Goal: Find specific page/section: Find specific page/section

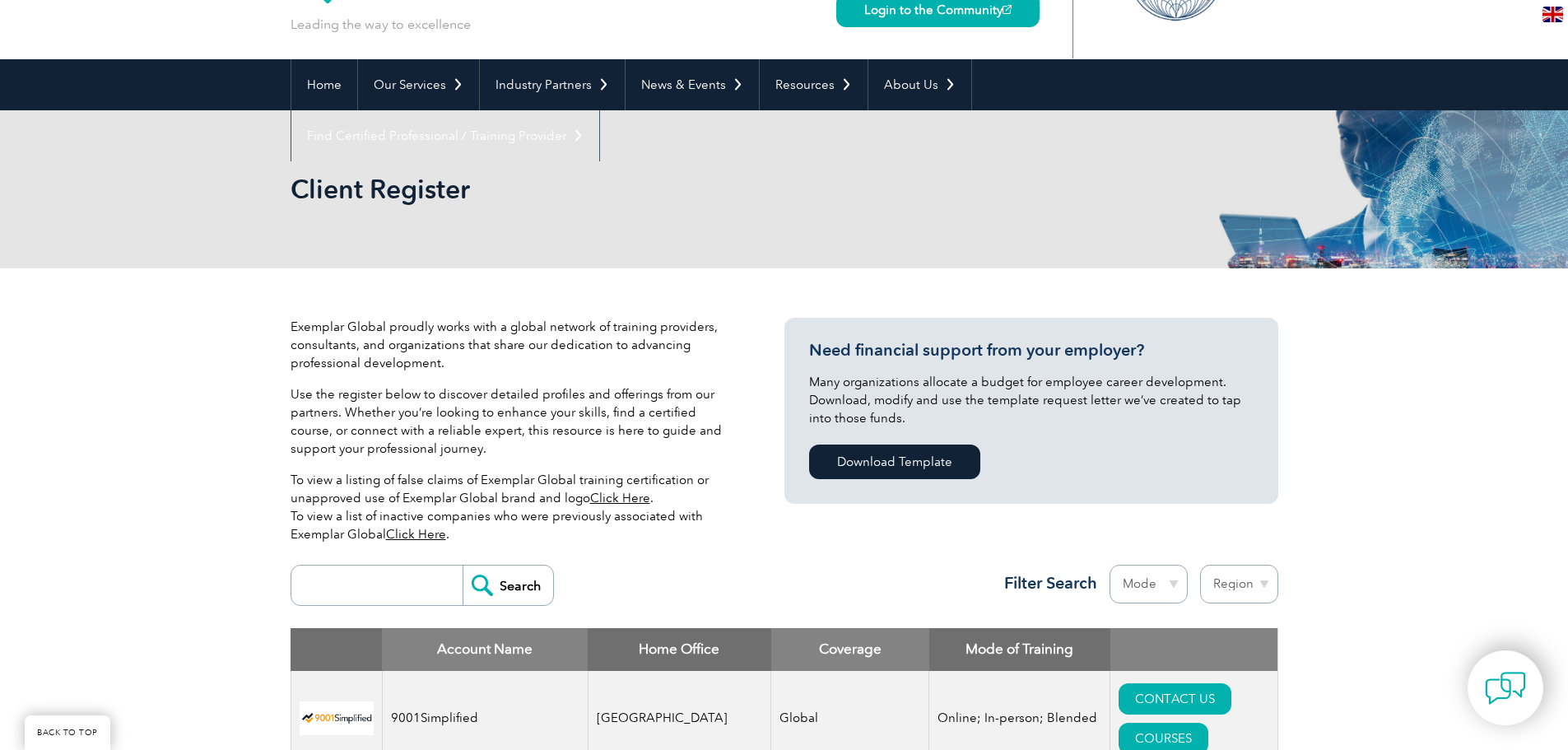
scroll to position [330, 0]
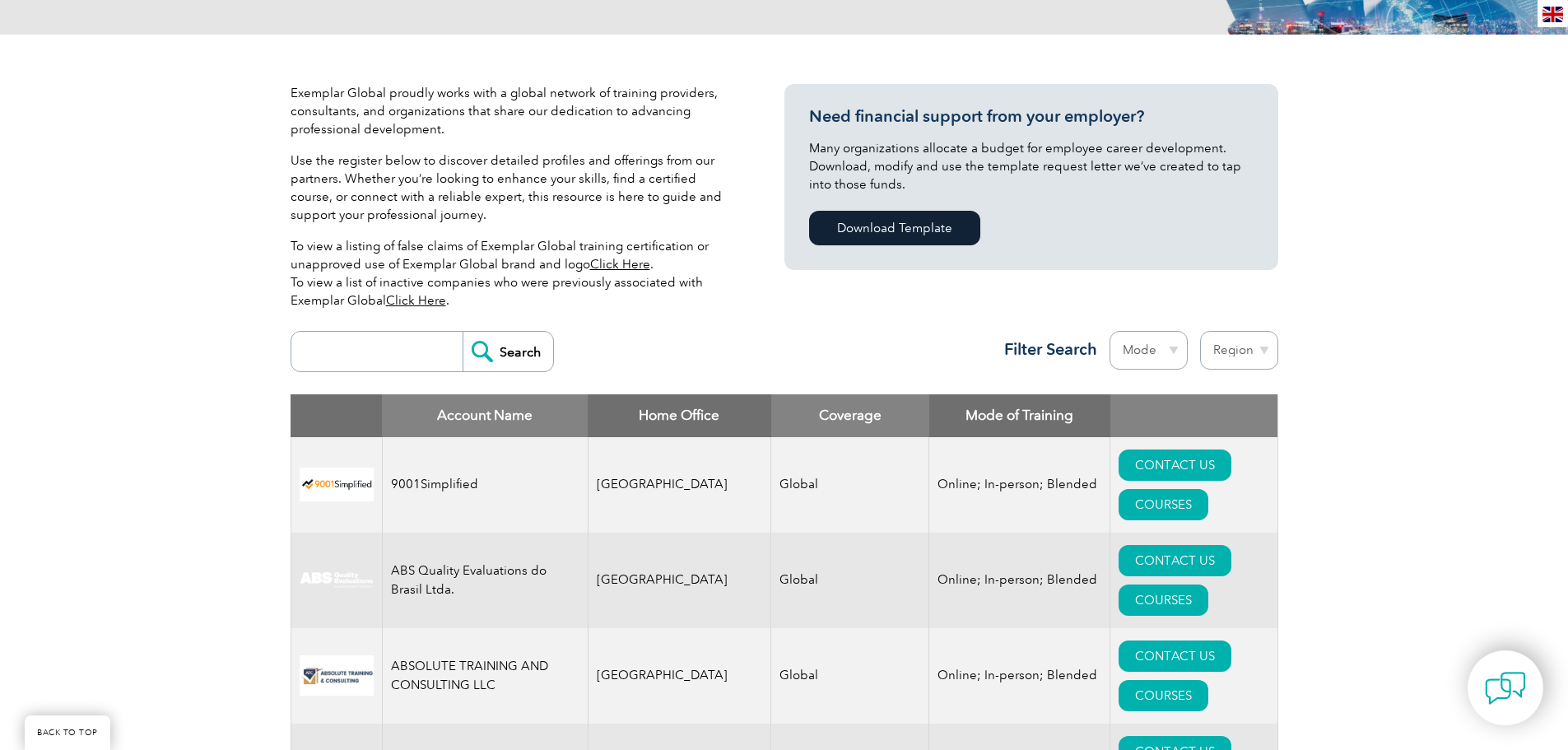
click at [356, 360] on input "search" at bounding box center [381, 352] width 163 height 39
type input "mastermind"
click at [517, 356] on input "Search" at bounding box center [508, 352] width 91 height 39
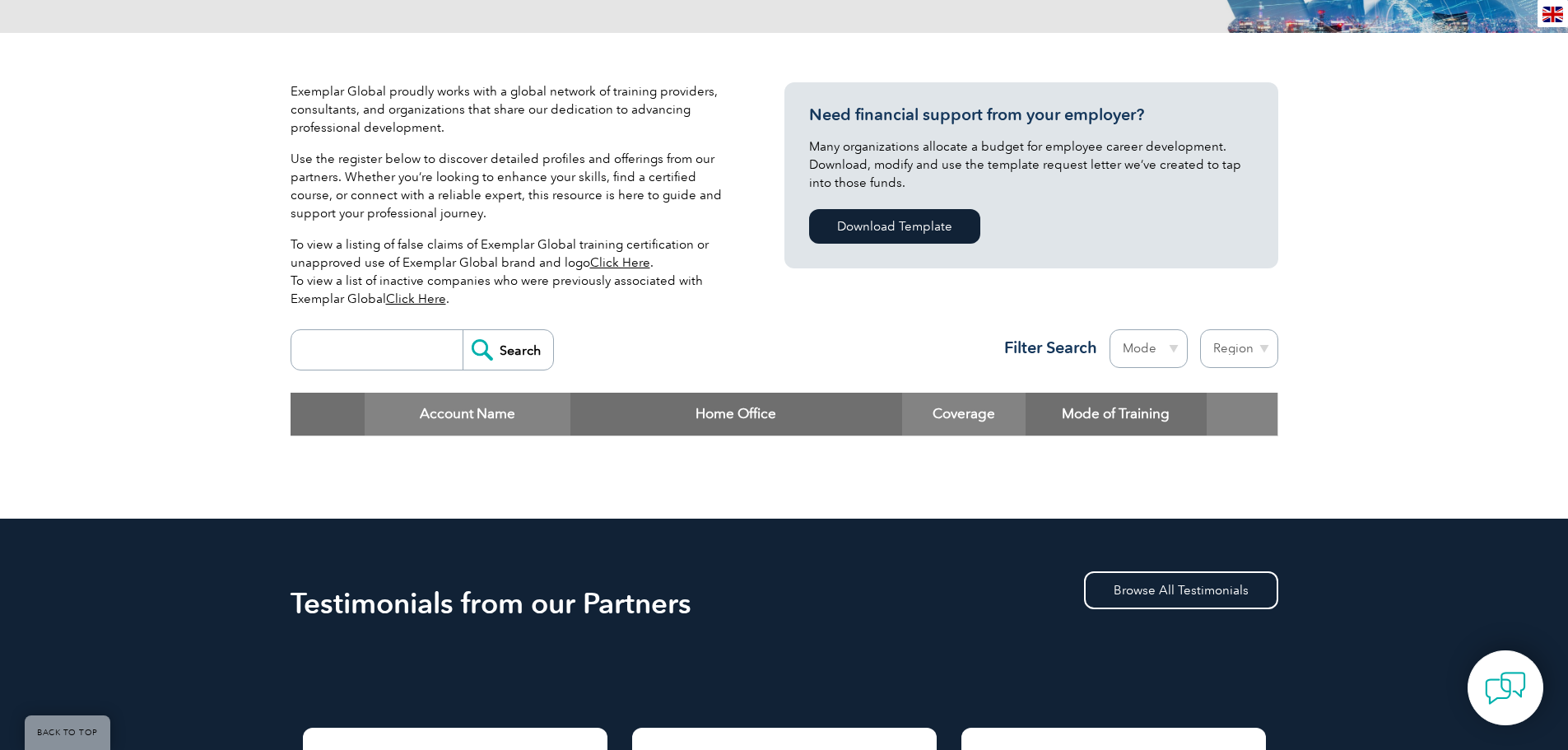
scroll to position [330, 0]
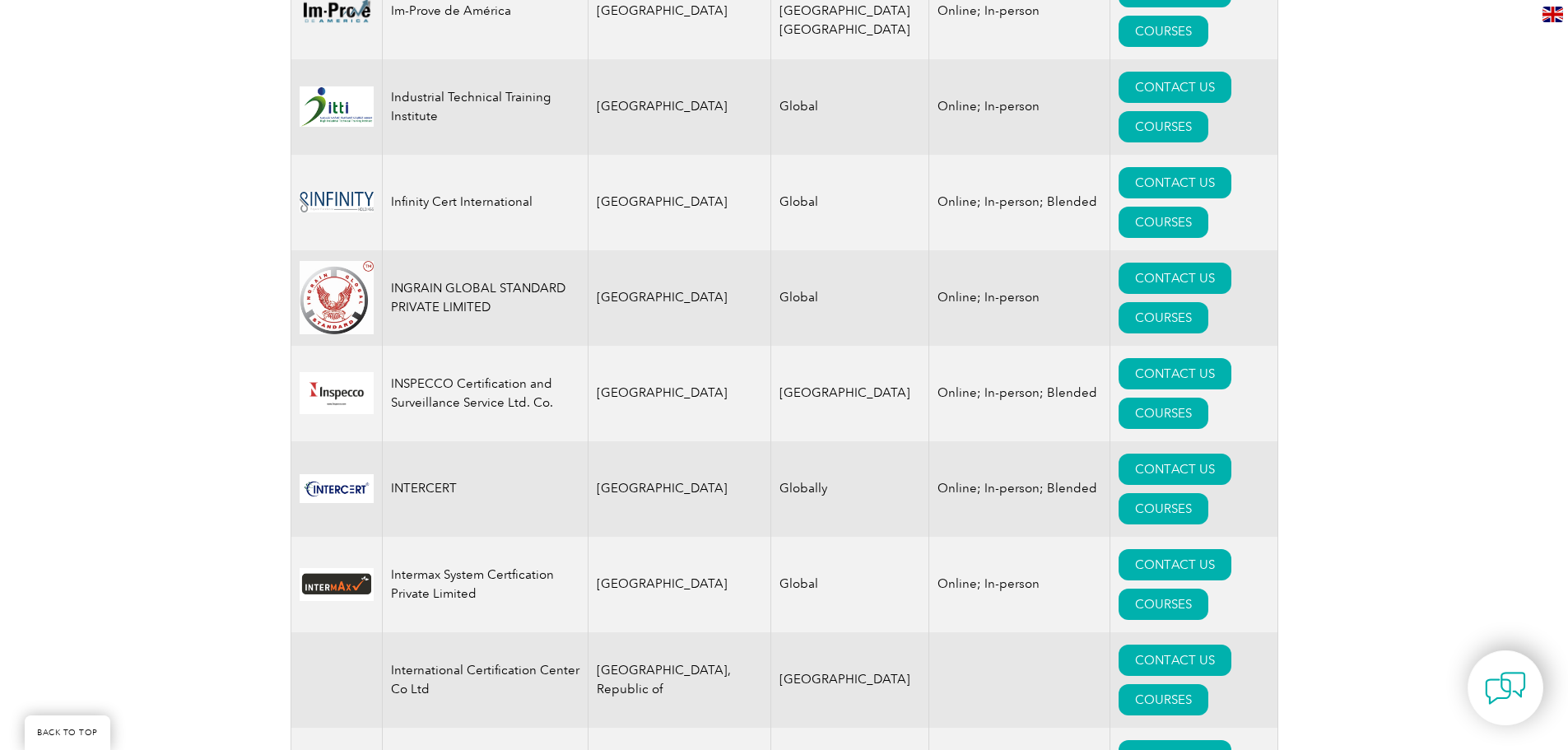
scroll to position [12745, 0]
